Goal: Information Seeking & Learning: Find specific fact

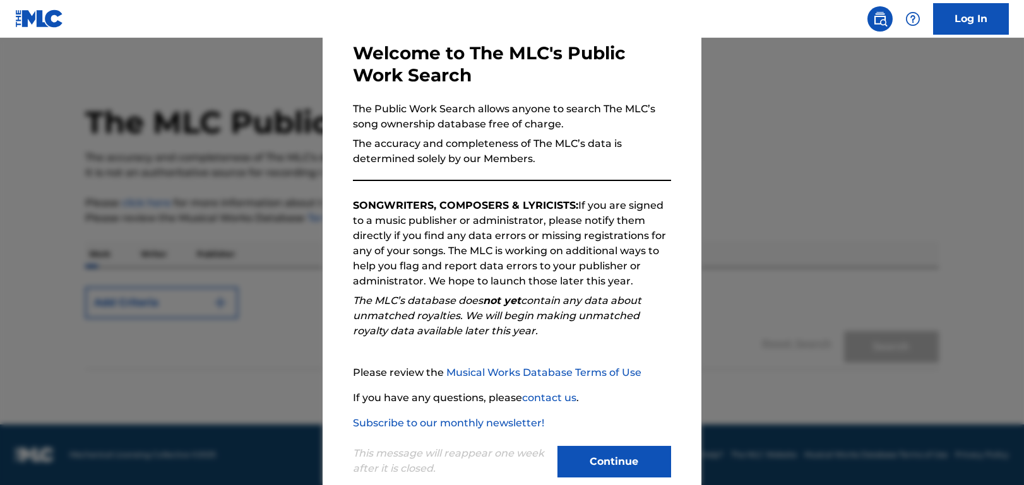
scroll to position [91, 0]
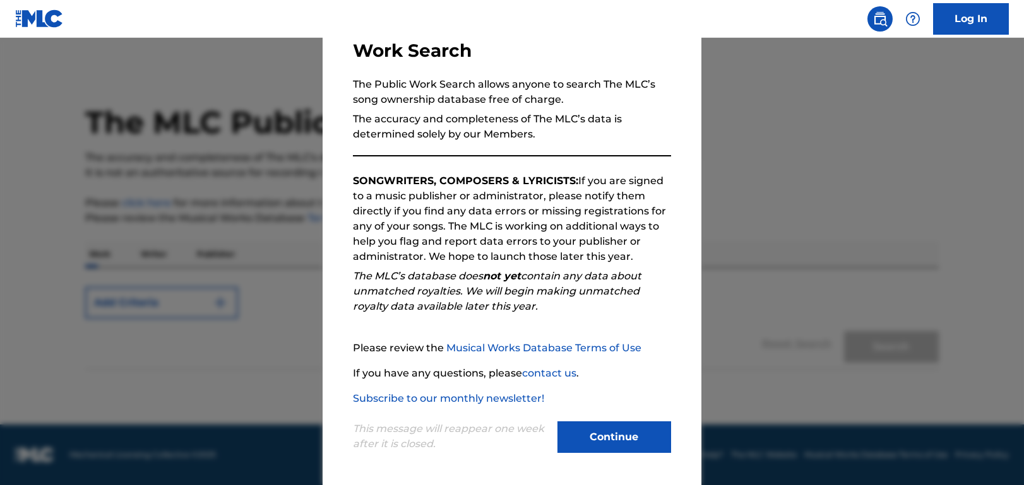
click at [606, 433] on button "Continue" at bounding box center [614, 438] width 114 height 32
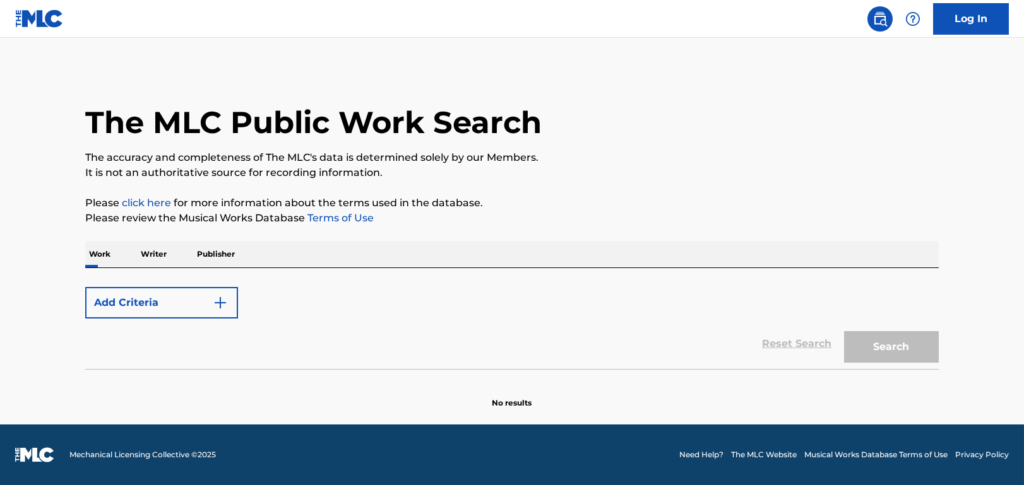
click at [213, 256] on p "Publisher" at bounding box center [215, 254] width 45 height 27
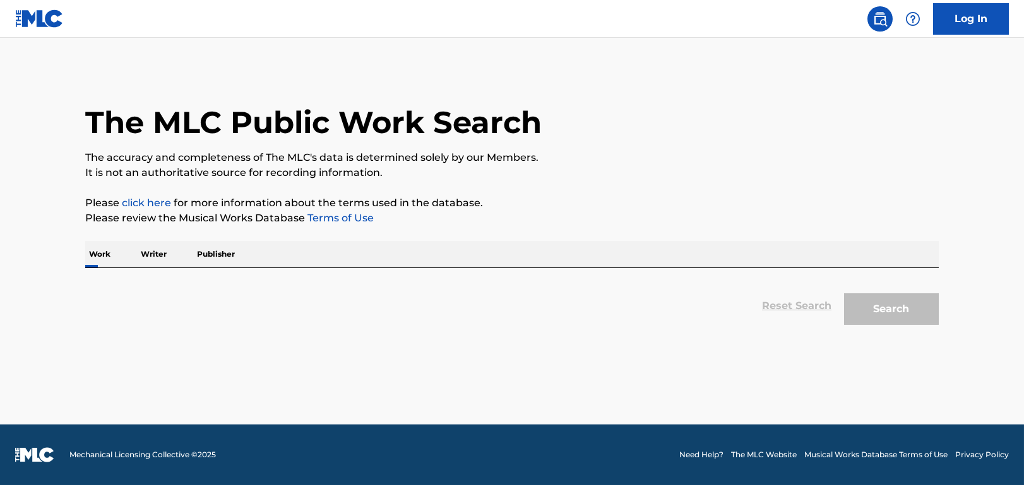
click at [225, 253] on p "Publisher" at bounding box center [215, 254] width 45 height 27
click at [214, 256] on p "Publisher" at bounding box center [215, 254] width 45 height 27
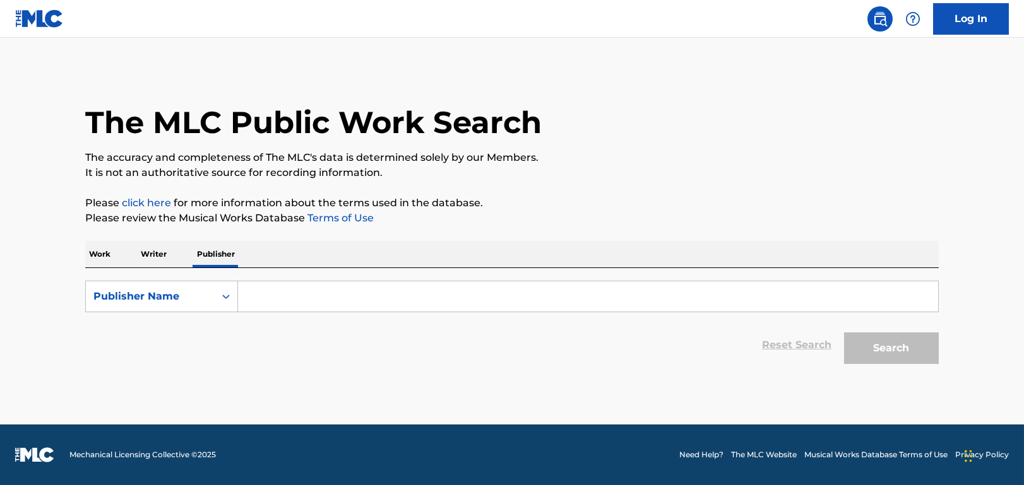
click at [287, 306] on input "Search Form" at bounding box center [588, 296] width 700 height 30
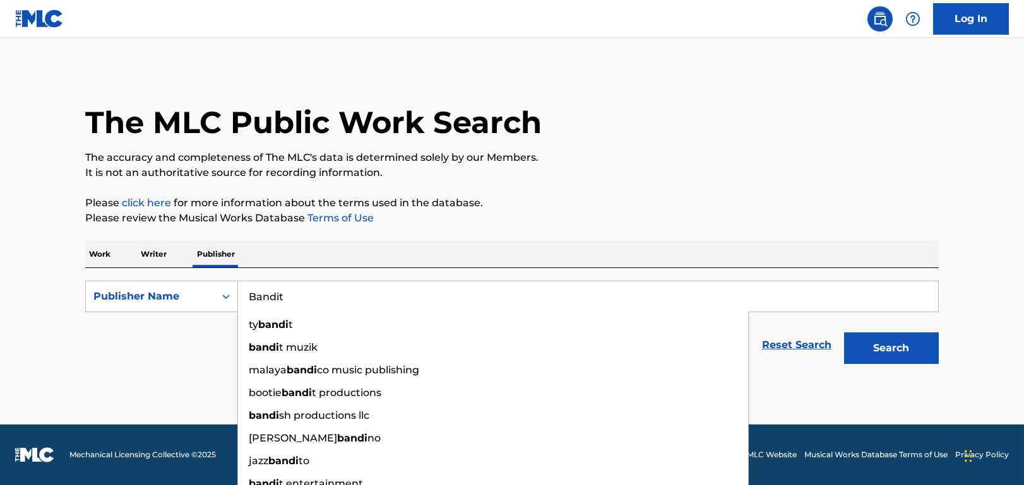
type input "Bandit"
click at [844, 333] on button "Search" at bounding box center [891, 349] width 95 height 32
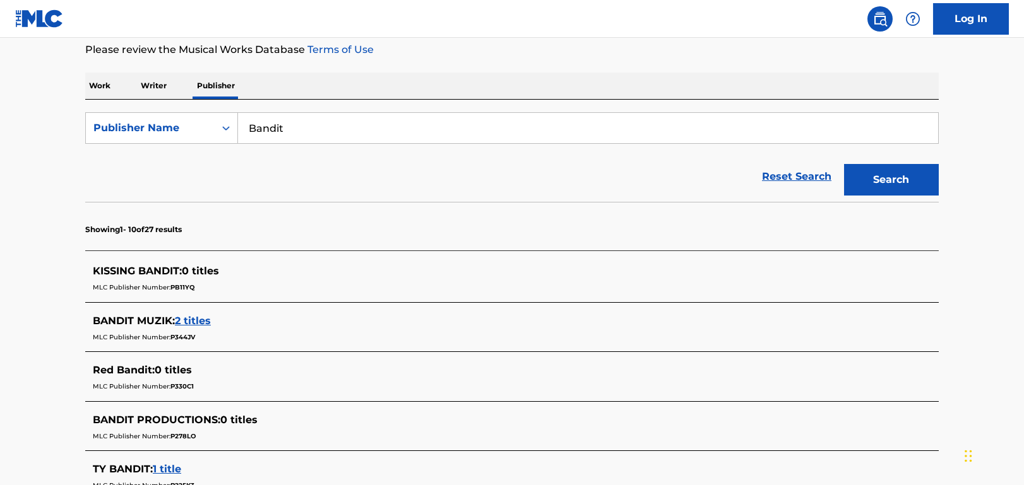
scroll to position [252, 0]
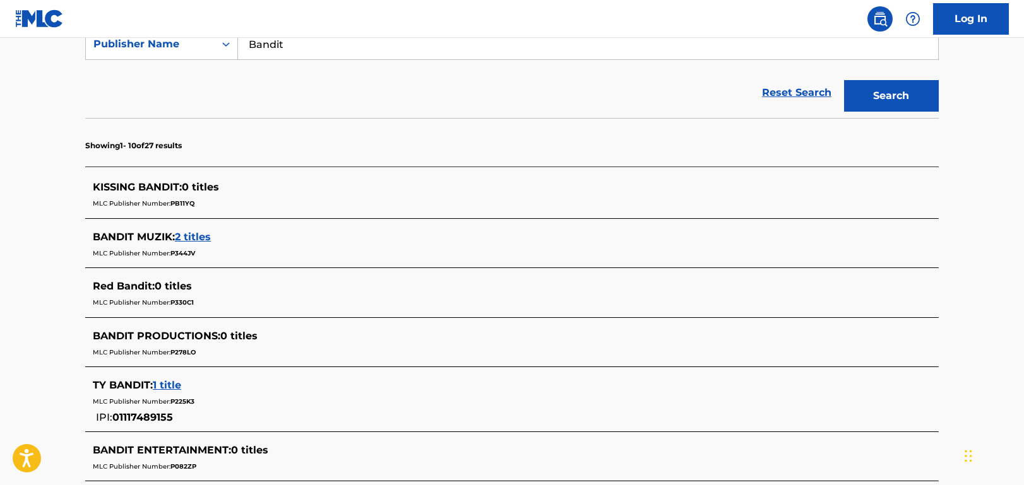
click at [201, 235] on span "2 titles" at bounding box center [193, 237] width 36 height 12
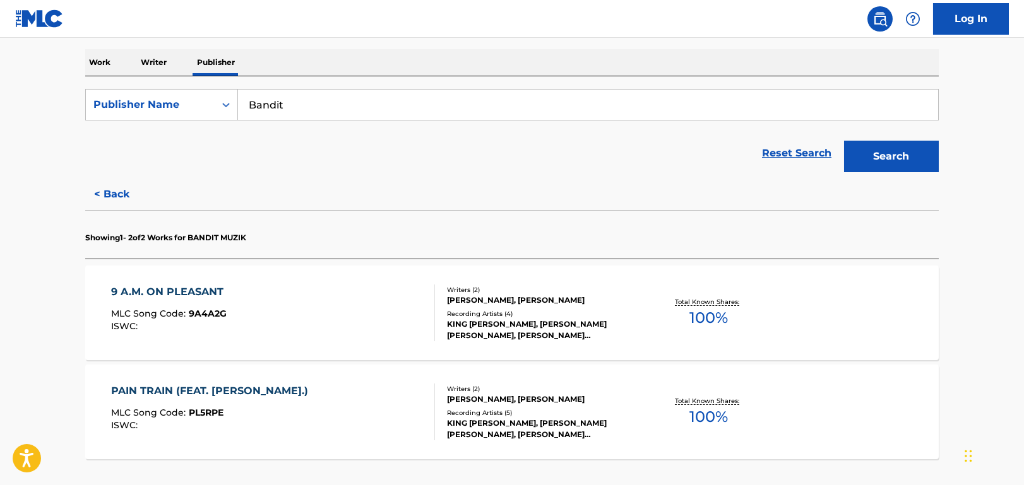
scroll to position [0, 0]
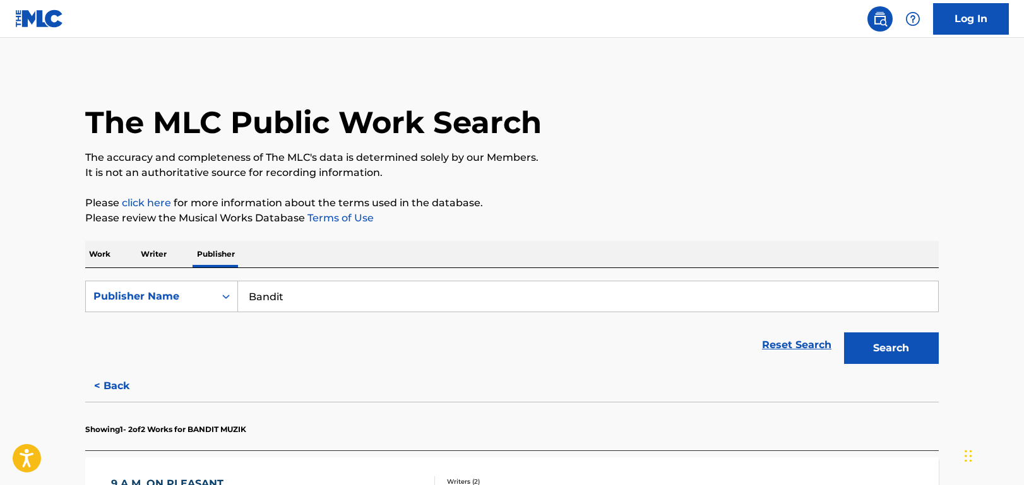
click at [119, 388] on button "< Back" at bounding box center [123, 386] width 76 height 32
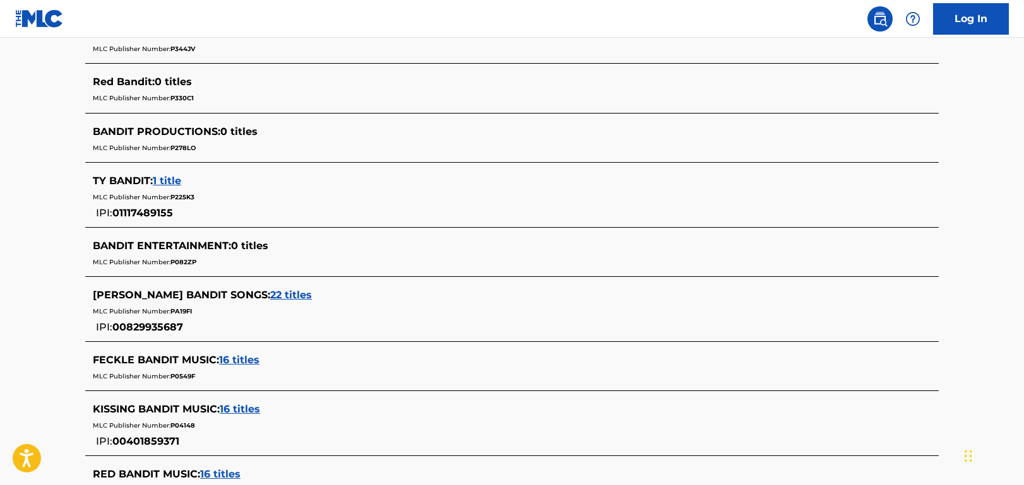
scroll to position [564, 0]
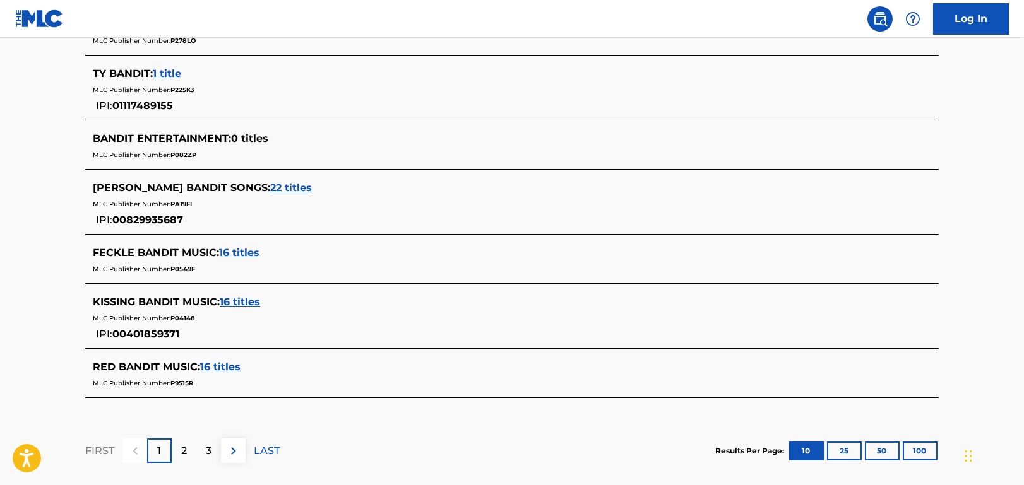
click at [190, 453] on div "2" at bounding box center [184, 451] width 25 height 25
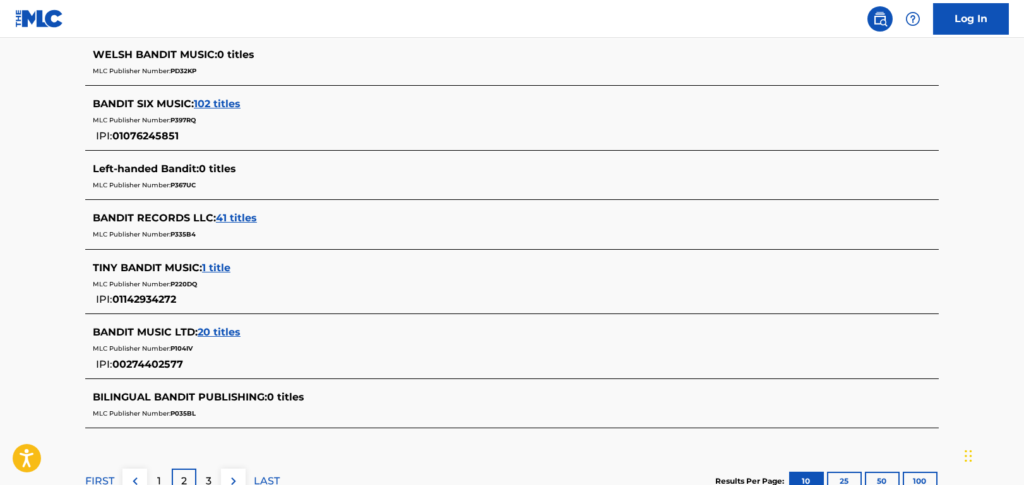
click at [216, 331] on span "20 titles" at bounding box center [219, 332] width 43 height 12
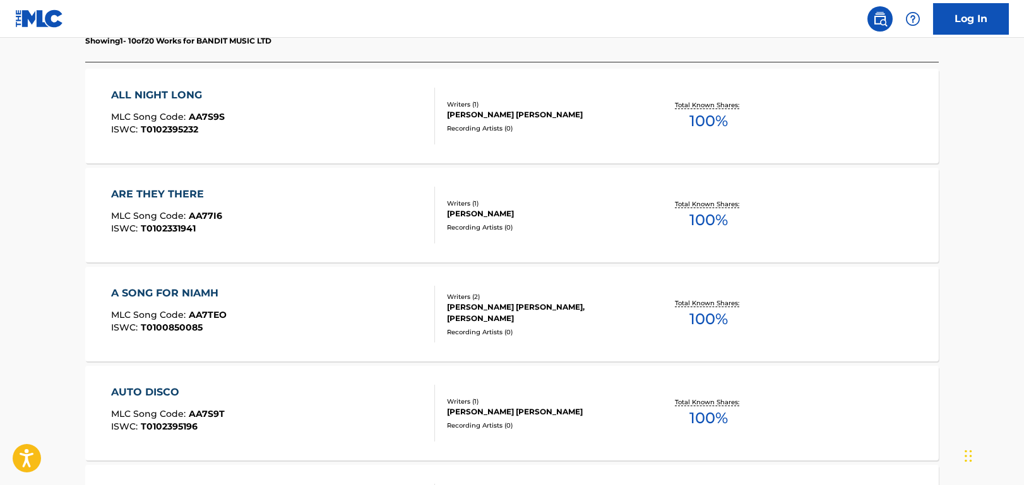
scroll to position [163, 0]
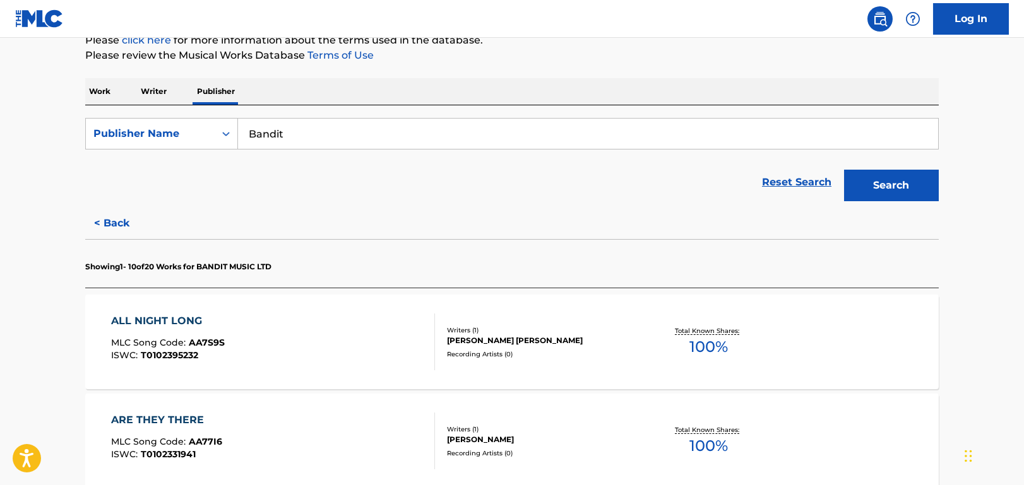
click at [106, 222] on button "< Back" at bounding box center [123, 224] width 76 height 32
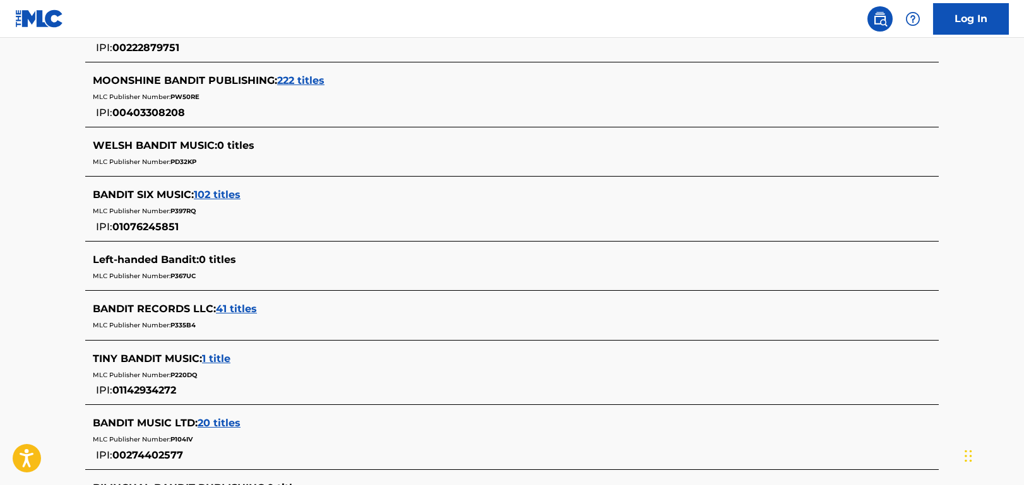
scroll to position [478, 0]
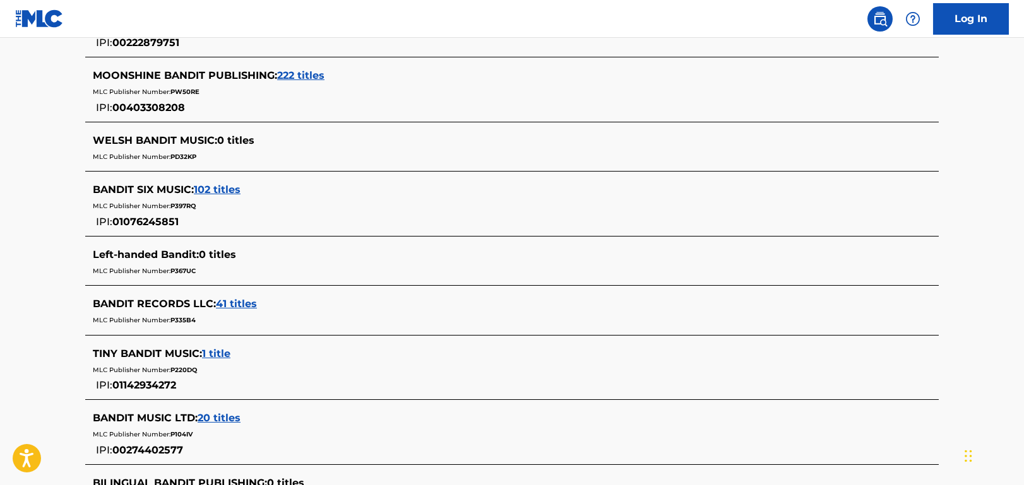
click at [235, 303] on span "41 titles" at bounding box center [236, 304] width 41 height 12
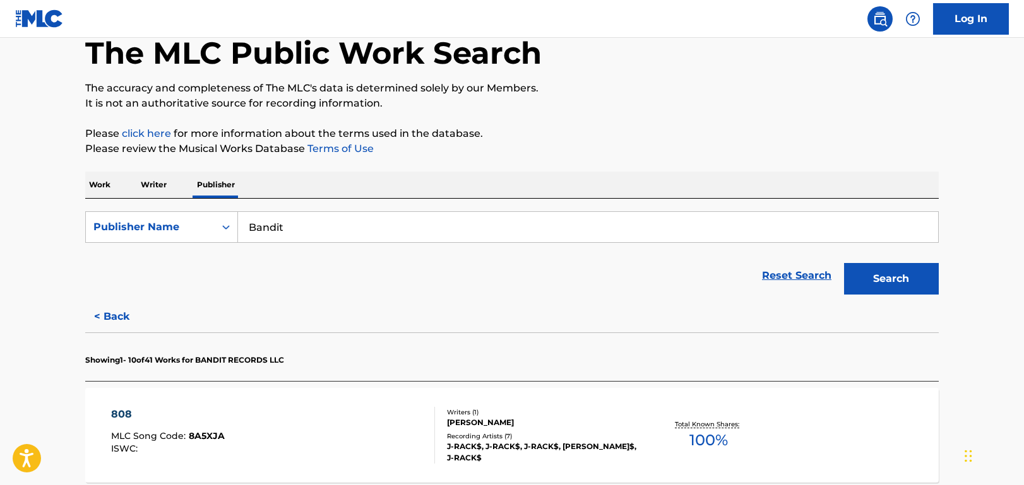
scroll to position [0, 0]
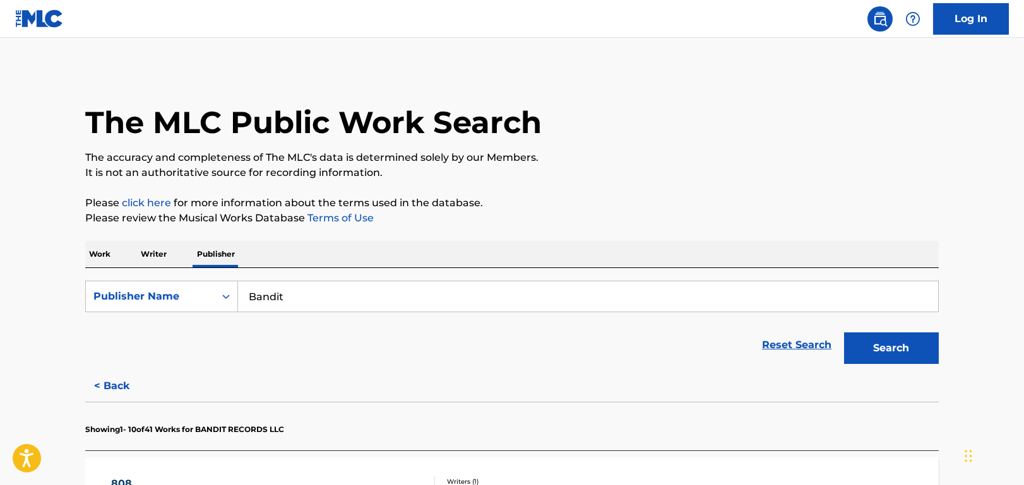
click at [119, 378] on button "< Back" at bounding box center [123, 386] width 76 height 32
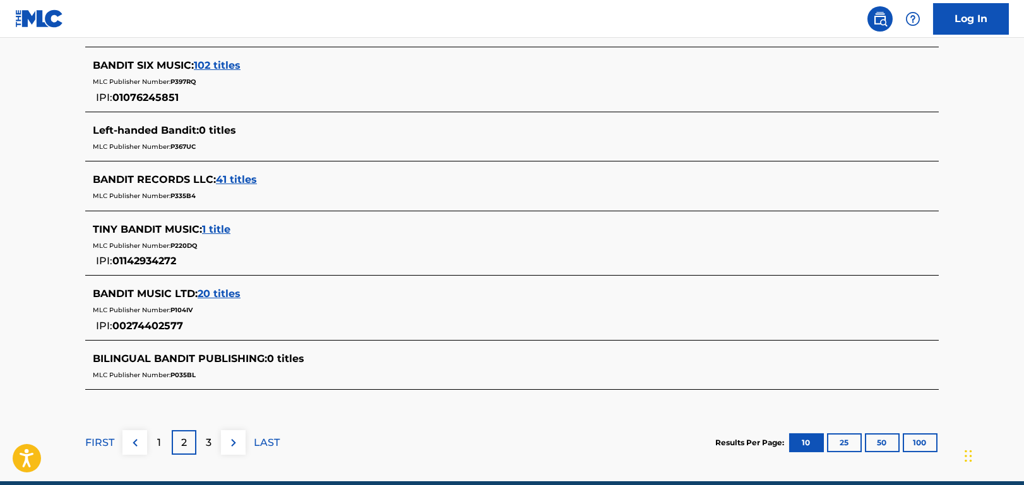
scroll to position [657, 0]
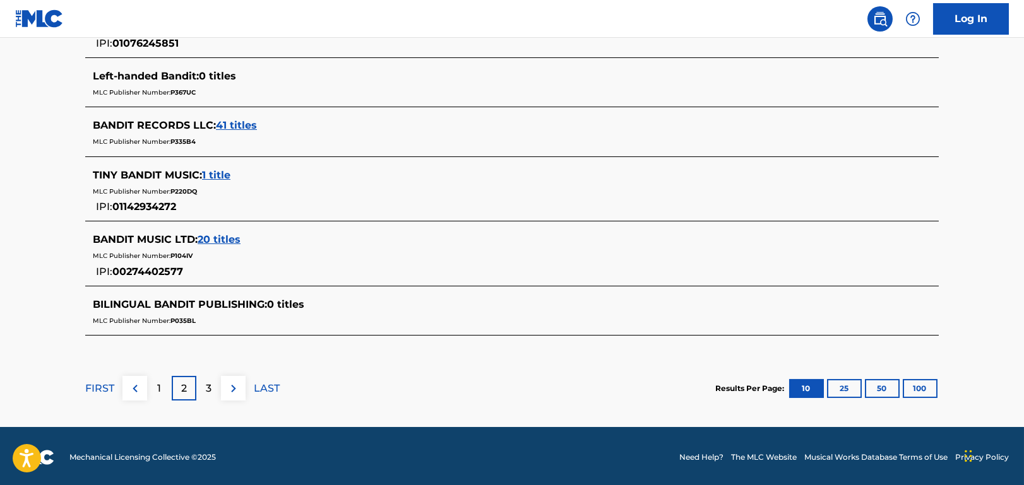
click at [213, 382] on div "3" at bounding box center [208, 388] width 25 height 25
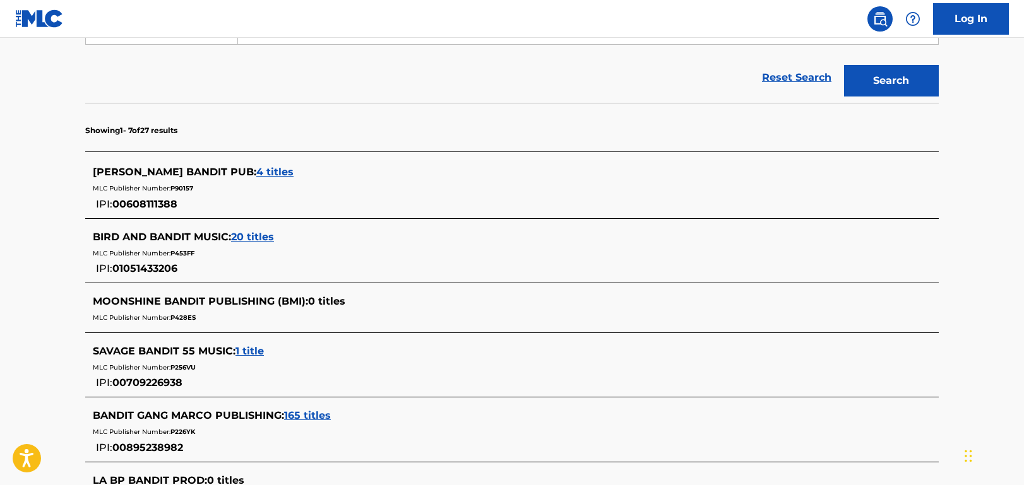
scroll to position [272, 0]
